Goal: Task Accomplishment & Management: Complete application form

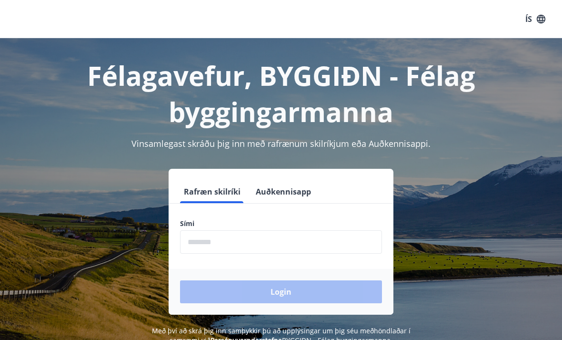
click at [280, 244] on input "phone" at bounding box center [281, 241] width 202 height 23
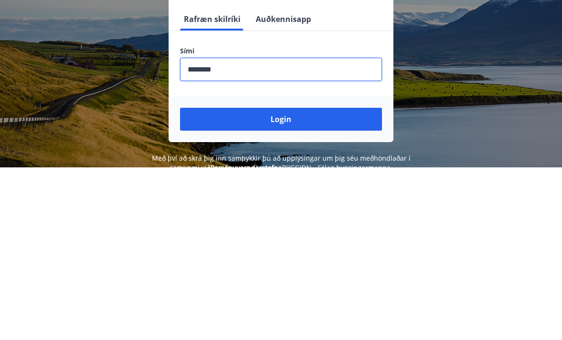
type input "********"
click at [284, 280] on button "Login" at bounding box center [281, 291] width 202 height 23
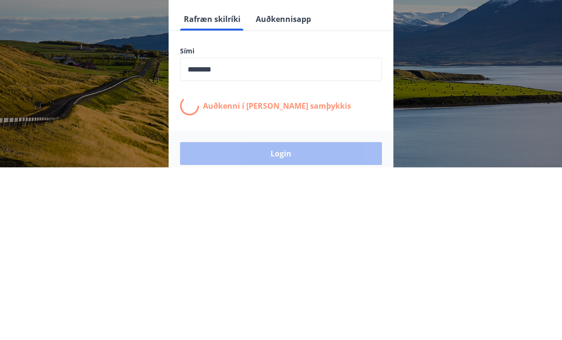
scroll to position [149, 0]
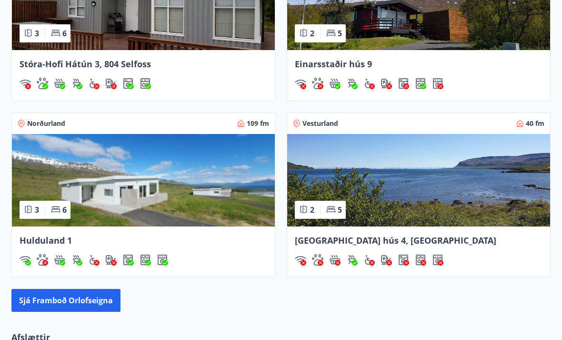
scroll to position [788, 0]
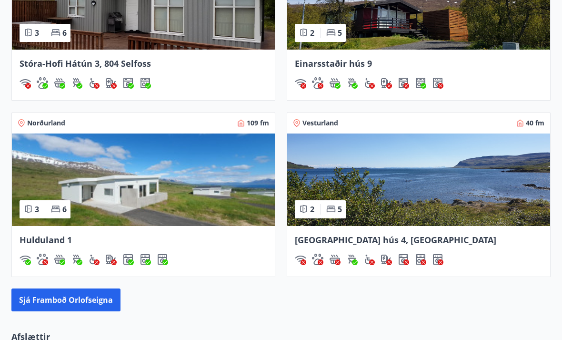
click at [443, 198] on img at bounding box center [418, 180] width 263 height 92
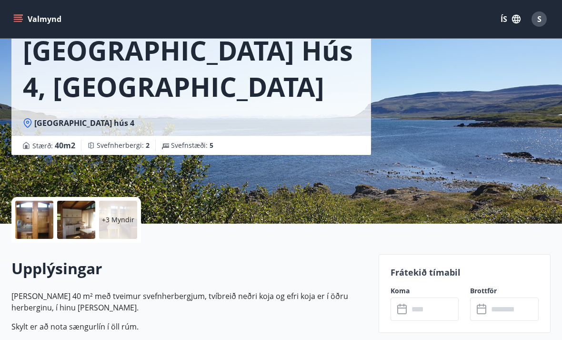
scroll to position [55, 0]
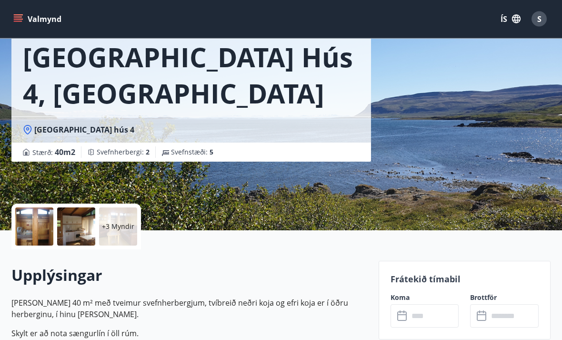
click at [31, 224] on div at bounding box center [34, 227] width 38 height 38
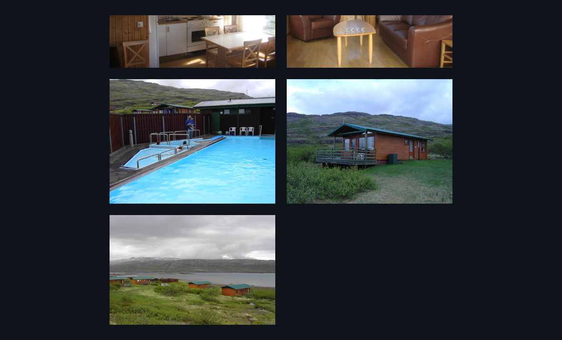
scroll to position [376, 0]
